Goal: Obtain resource: Obtain resource

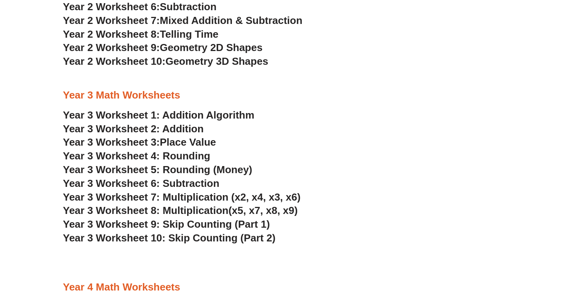
scroll to position [948, 0]
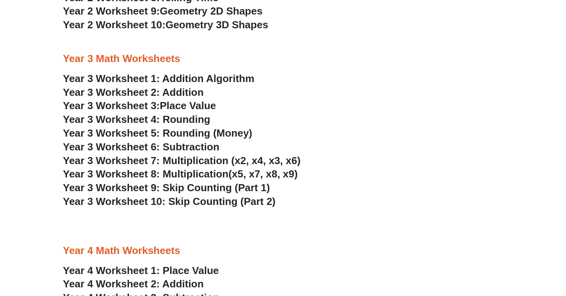
click at [136, 119] on span "Year 3 Worksheet 4: Rounding" at bounding box center [136, 120] width 147 height 12
click at [310, 100] on h3 "Year 3 Worksheet 3: Place Value" at bounding box center [283, 105] width 440 height 13
click at [171, 131] on span "Year 3 Worksheet 5: Rounding (Money)" at bounding box center [158, 133] width 190 height 12
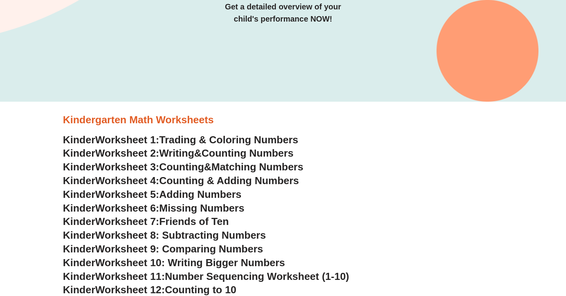
scroll to position [0, 0]
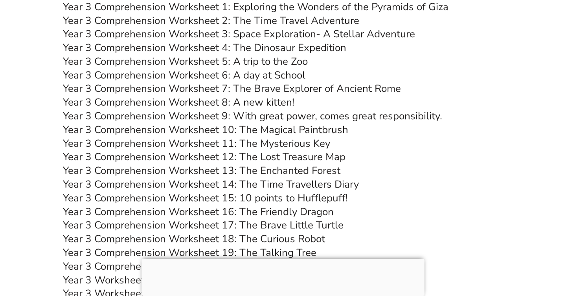
scroll to position [2616, 0]
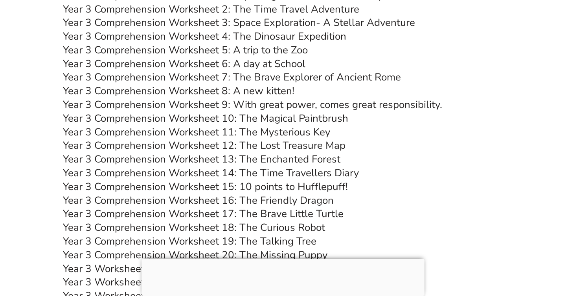
click at [236, 52] on link "Year 3 Comprehension Worksheet 5: A trip to the Zoo" at bounding box center [185, 50] width 245 height 14
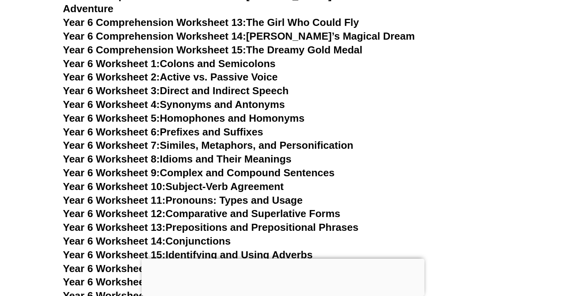
scroll to position [4288, 0]
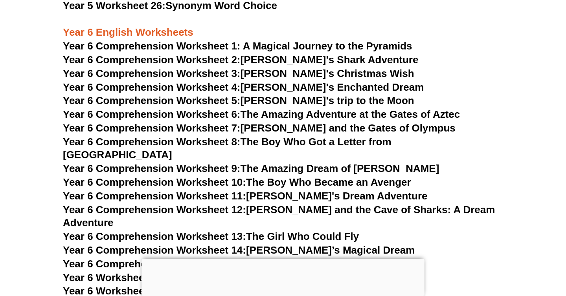
click at [285, 163] on link "Year 6 Comprehension Worksheet 9: The Amazing Dream of [PERSON_NAME]" at bounding box center [251, 169] width 376 height 12
click at [316, 177] on link "Year 6 Comprehension Worksheet 10: The Boy Who Became an Avenger" at bounding box center [237, 183] width 348 height 12
click at [323, 190] on link "Year 6 Comprehension Worksheet 11: Lila's Dream Adventure" at bounding box center [245, 196] width 364 height 12
click at [311, 204] on link "Year 6 Comprehension Worksheet 12: Emma and the Cave of Sharks: A Dream Adventu…" at bounding box center [279, 216] width 432 height 25
